Goal: Transaction & Acquisition: Purchase product/service

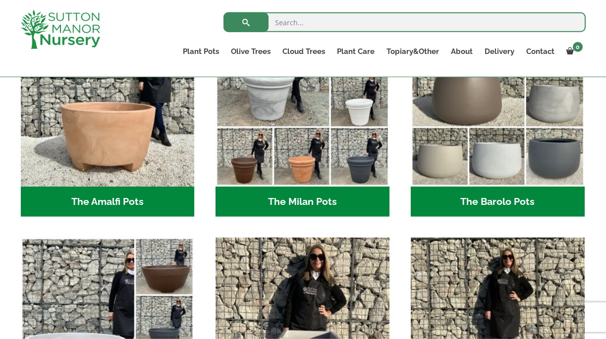
scroll to position [293, 0]
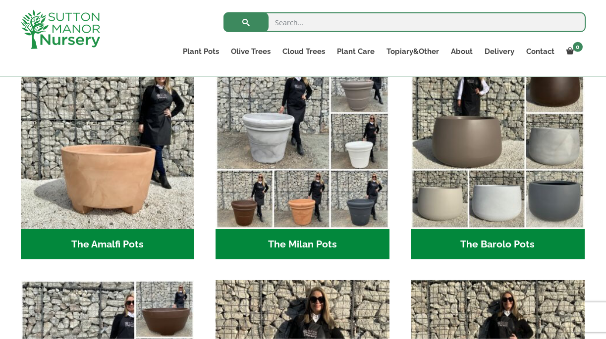
click at [309, 242] on h2 "The Milan Pots (35)" at bounding box center [303, 244] width 174 height 31
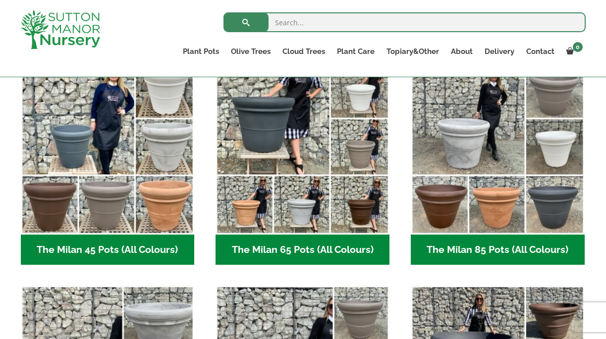
scroll to position [276, 0]
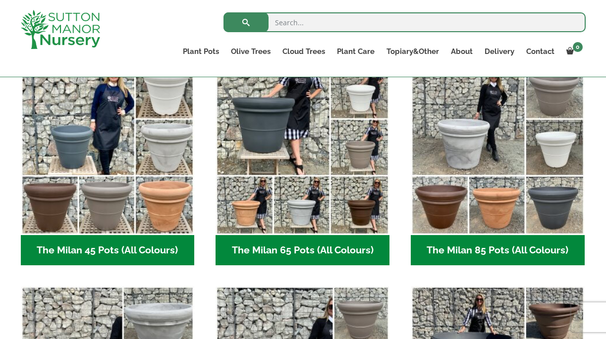
click at [488, 247] on h2 "The Milan 85 Pots (All Colours) (6)" at bounding box center [498, 250] width 174 height 31
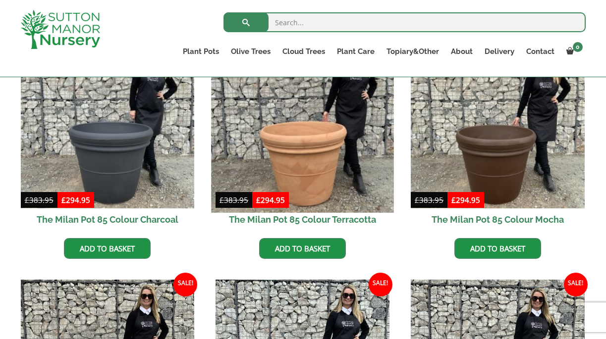
scroll to position [288, 0]
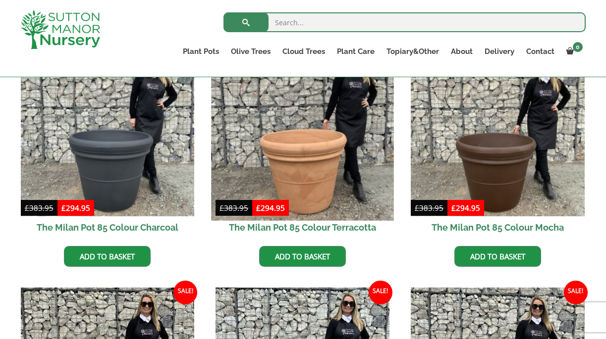
click at [294, 156] on img at bounding box center [303, 129] width 182 height 182
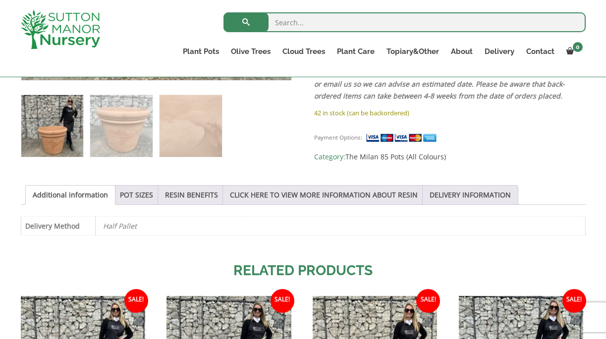
scroll to position [417, 0]
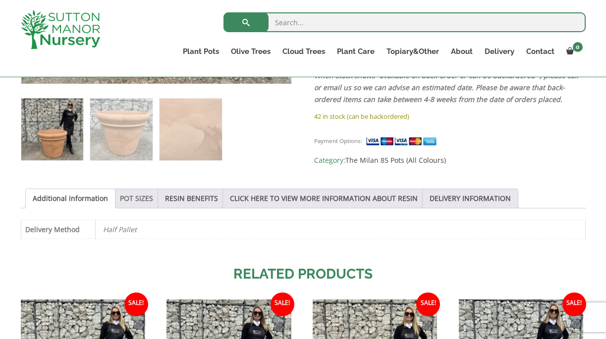
click at [140, 197] on link "POT SIZES" at bounding box center [136, 198] width 33 height 19
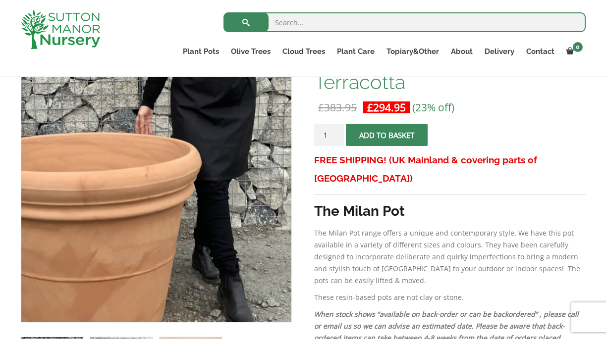
scroll to position [159, 0]
